Goal: Information Seeking & Learning: Learn about a topic

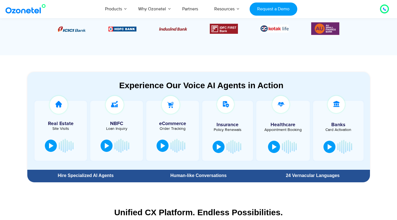
scroll to position [261, 0]
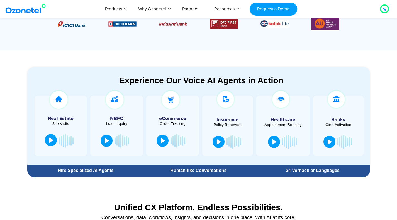
click at [50, 142] on div at bounding box center [51, 140] width 4 height 6
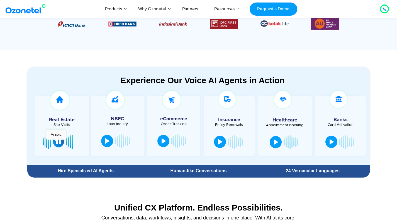
click at [56, 142] on div at bounding box center [58, 141] width 4 height 6
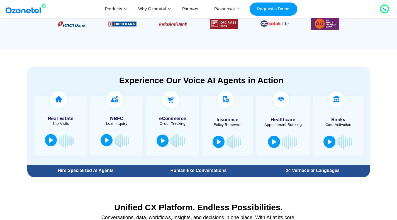
click at [108, 141] on div at bounding box center [107, 140] width 4 height 6
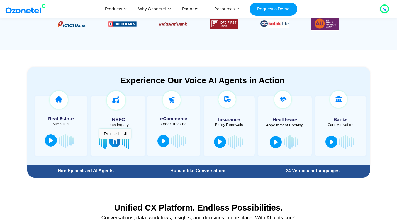
click at [115, 141] on div at bounding box center [115, 141] width 4 height 6
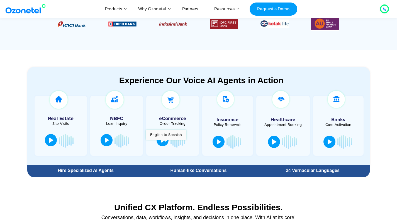
click at [164, 144] on button at bounding box center [163, 140] width 12 height 12
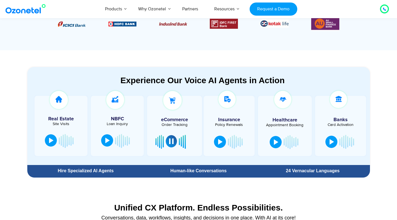
click at [172, 140] on div at bounding box center [171, 141] width 4 height 6
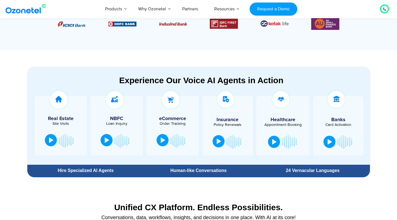
click at [220, 143] on div at bounding box center [219, 141] width 4 height 6
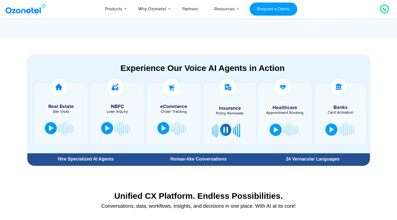
scroll to position [273, 0]
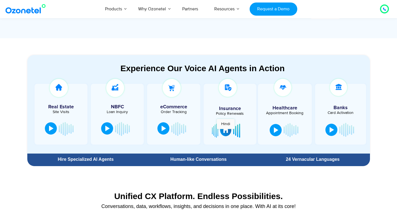
click at [226, 131] on div at bounding box center [226, 130] width 4 height 6
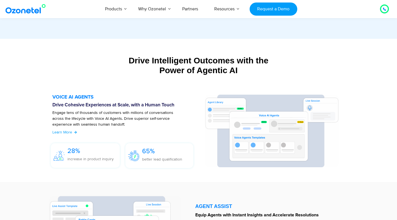
scroll to position [576, 0]
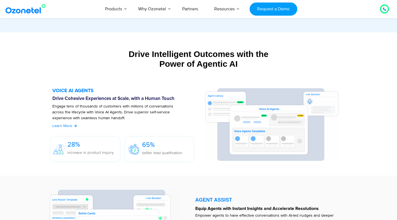
click at [71, 126] on span "Learn More" at bounding box center [62, 125] width 20 height 5
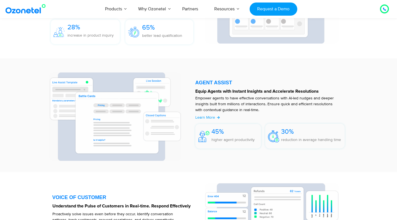
scroll to position [695, 0]
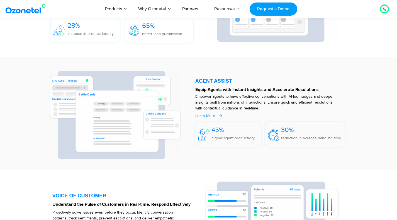
click at [218, 115] on div at bounding box center [219, 115] width 5 height 3
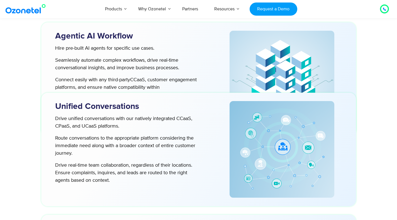
scroll to position [1498, 0]
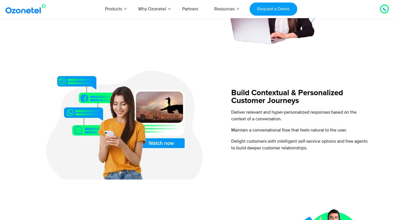
scroll to position [344, 0]
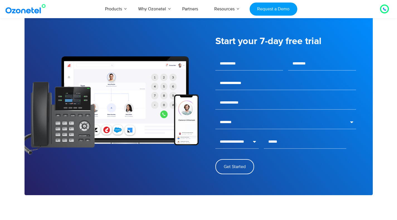
scroll to position [769, 0]
